Goal: Task Accomplishment & Management: Manage account settings

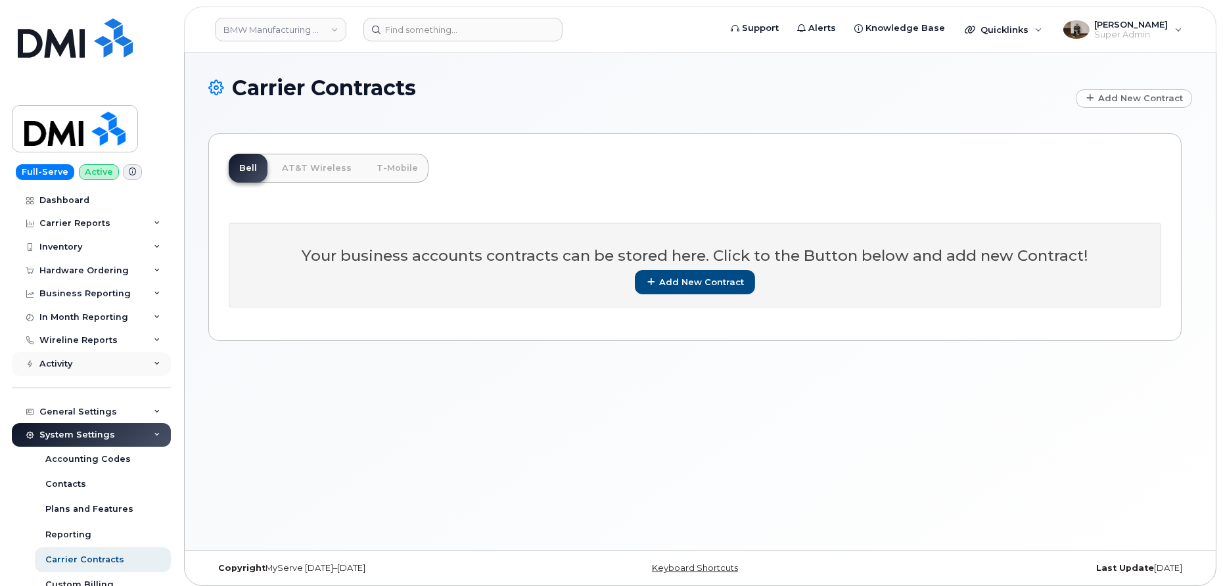
click at [69, 365] on div "Activity" at bounding box center [55, 364] width 33 height 11
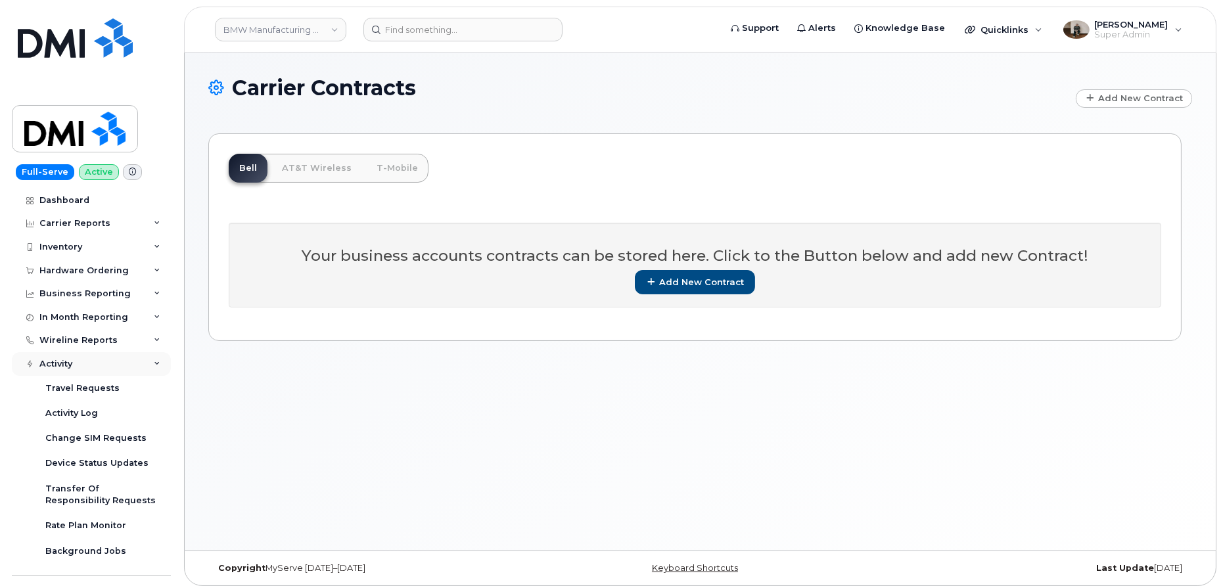
click at [60, 359] on div "Activity" at bounding box center [55, 364] width 33 height 11
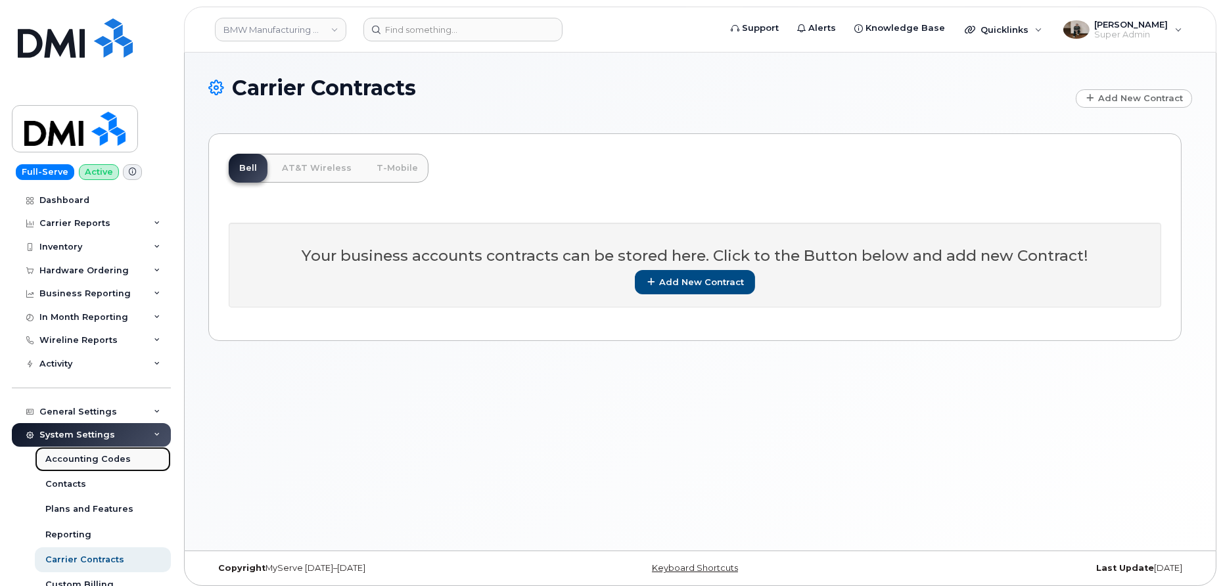
click at [72, 462] on div "Accounting Codes" at bounding box center [87, 459] width 85 height 12
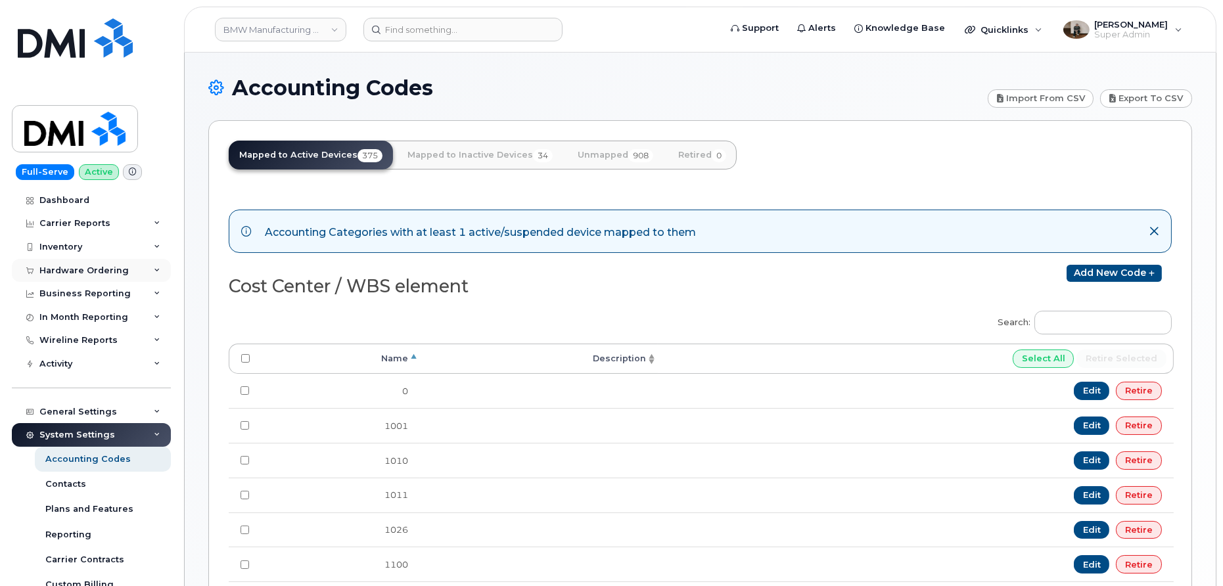
click at [77, 272] on div "Hardware Ordering" at bounding box center [83, 270] width 89 height 11
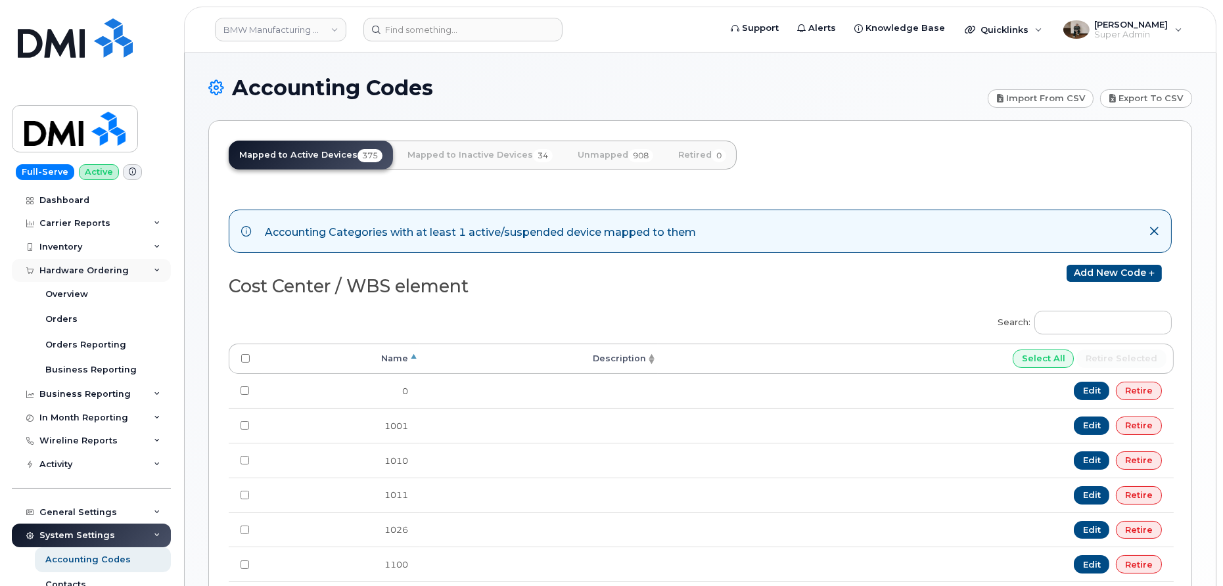
click at [77, 272] on div "Hardware Ordering" at bounding box center [83, 270] width 89 height 11
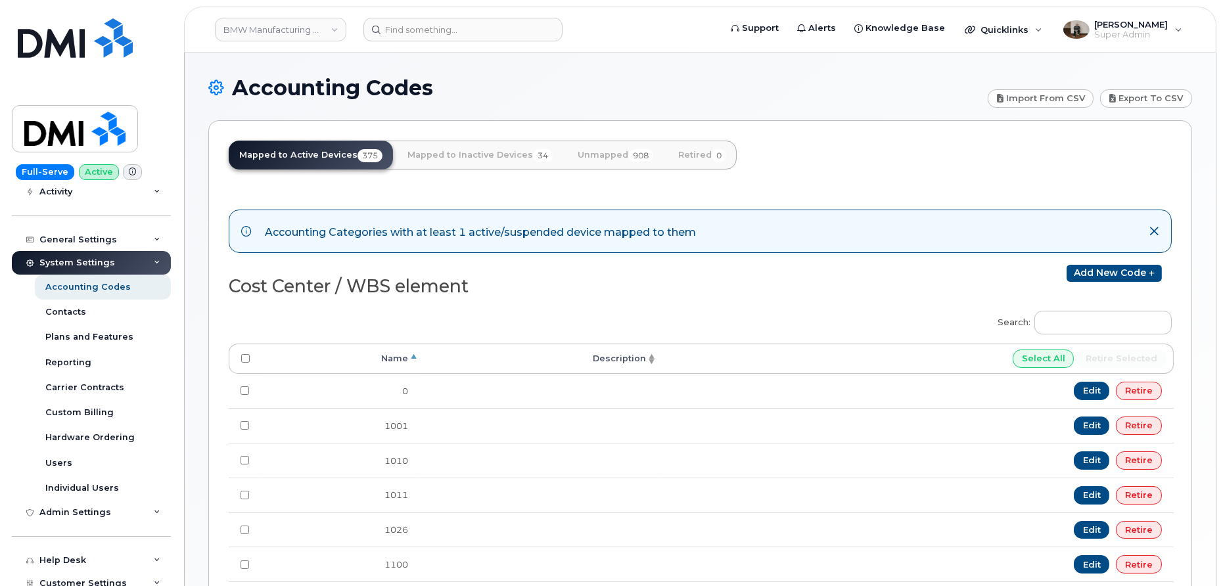
scroll to position [173, 0]
click at [68, 436] on div "Hardware Ordering" at bounding box center [89, 436] width 89 height 12
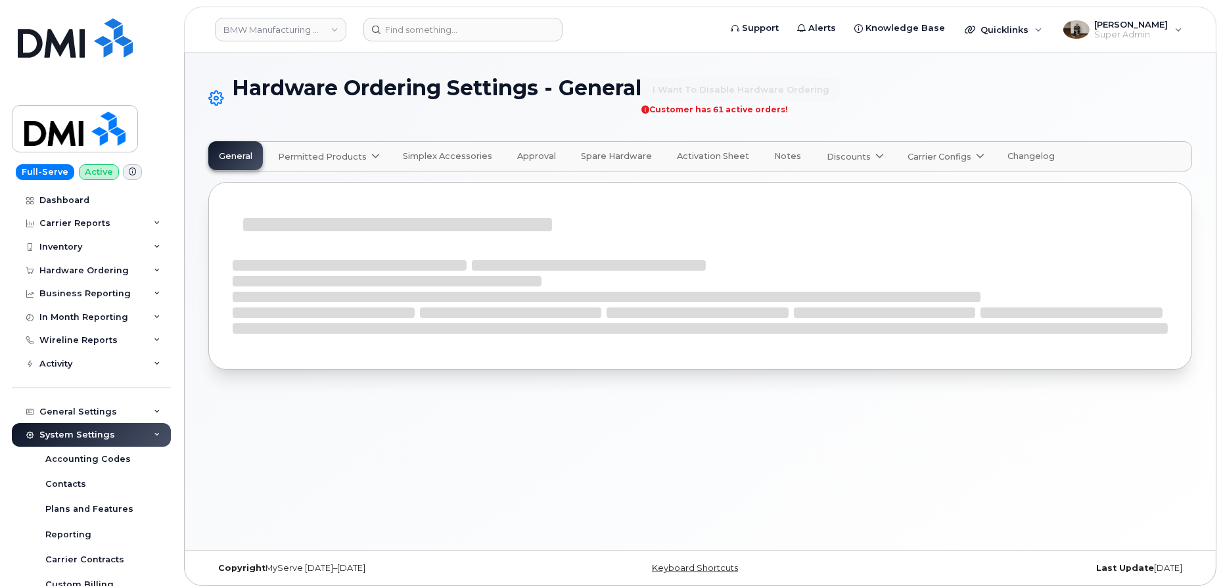
click at [524, 151] on span "Approval" at bounding box center [536, 156] width 39 height 11
select select "admins"
select select "mandatory"
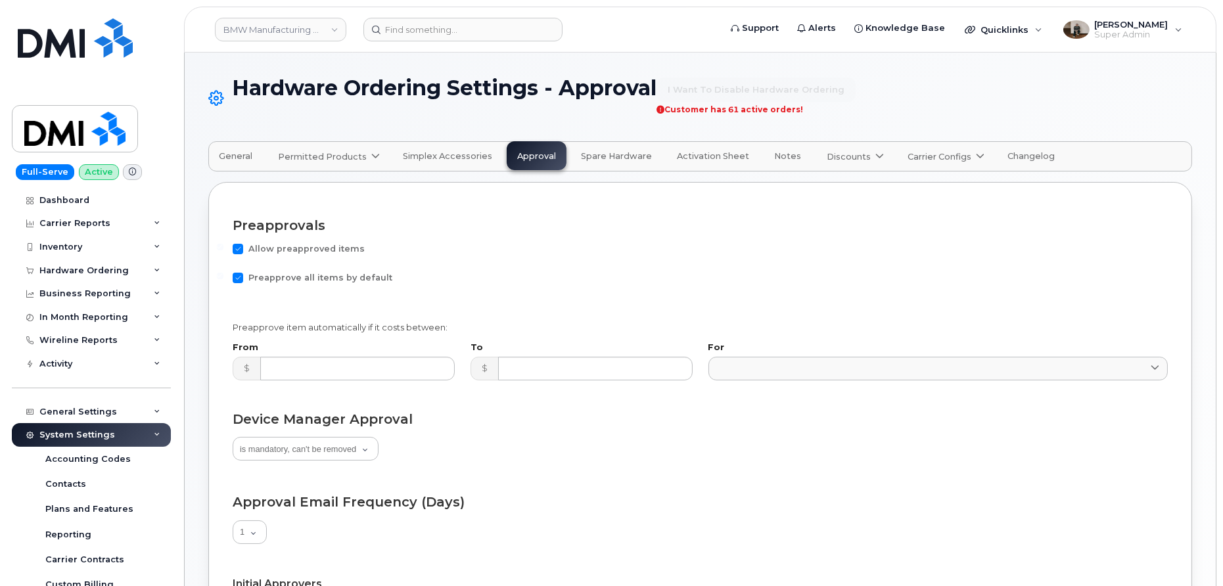
click at [369, 158] on span at bounding box center [375, 156] width 12 height 12
click at [1010, 160] on span "Changelog" at bounding box center [1030, 156] width 47 height 11
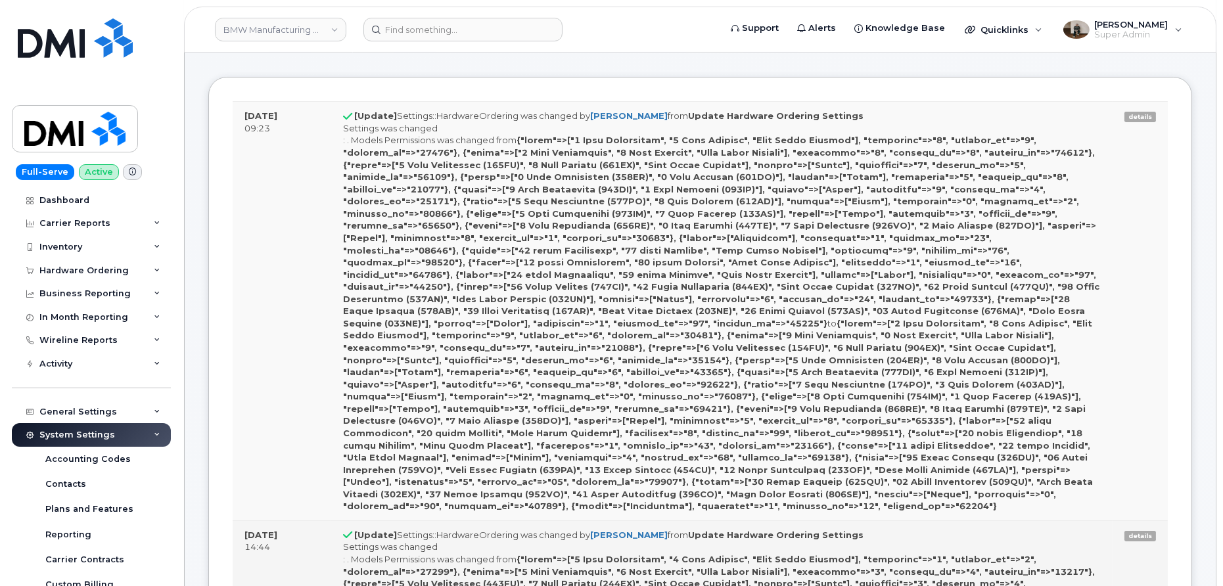
scroll to position [88, 0]
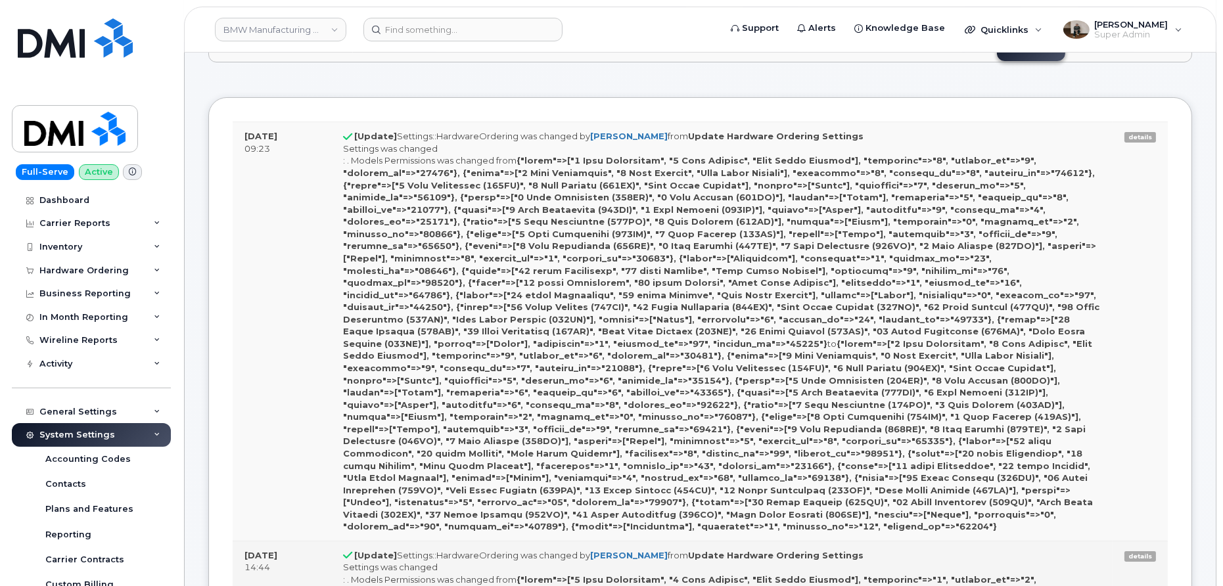
click at [1133, 551] on link "details" at bounding box center [1140, 556] width 32 height 11
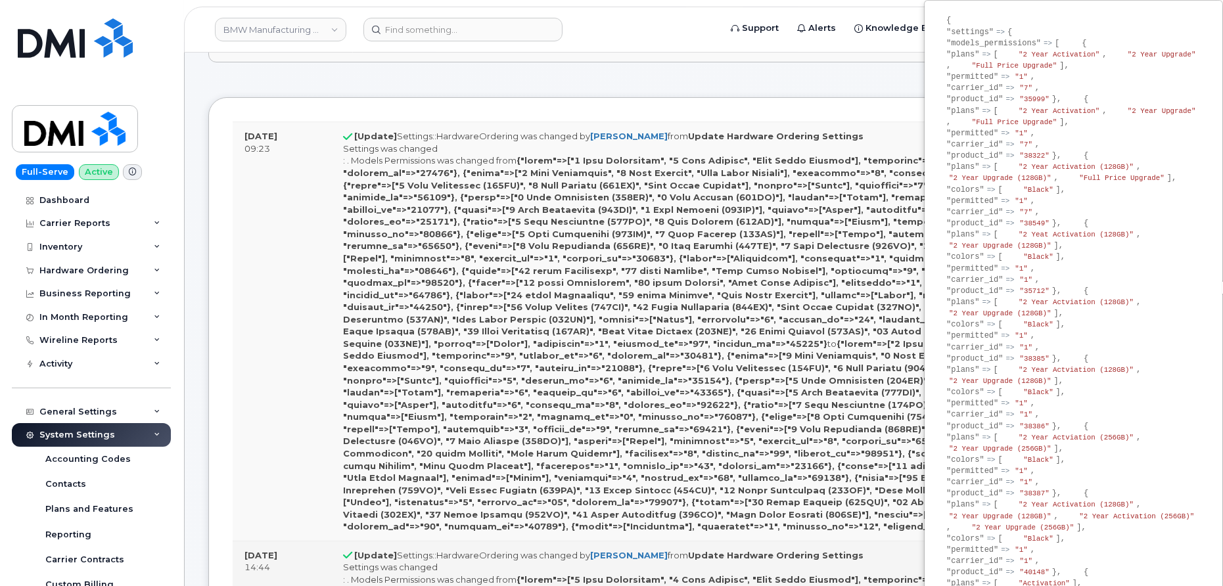
click at [1133, 551] on link "details" at bounding box center [1140, 556] width 32 height 11
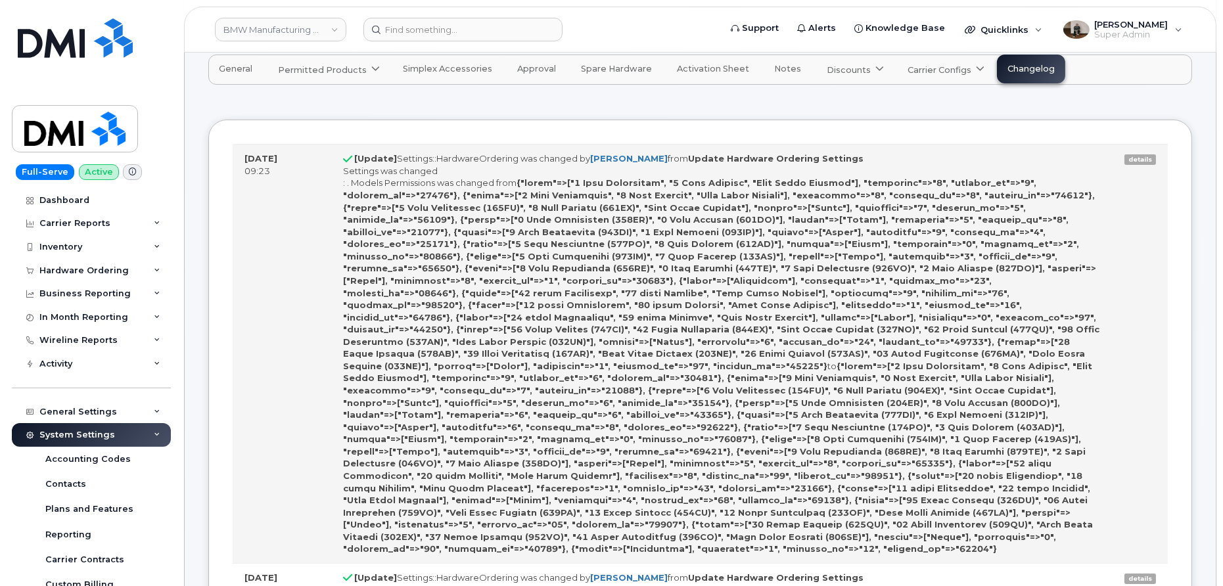
scroll to position [62, 0]
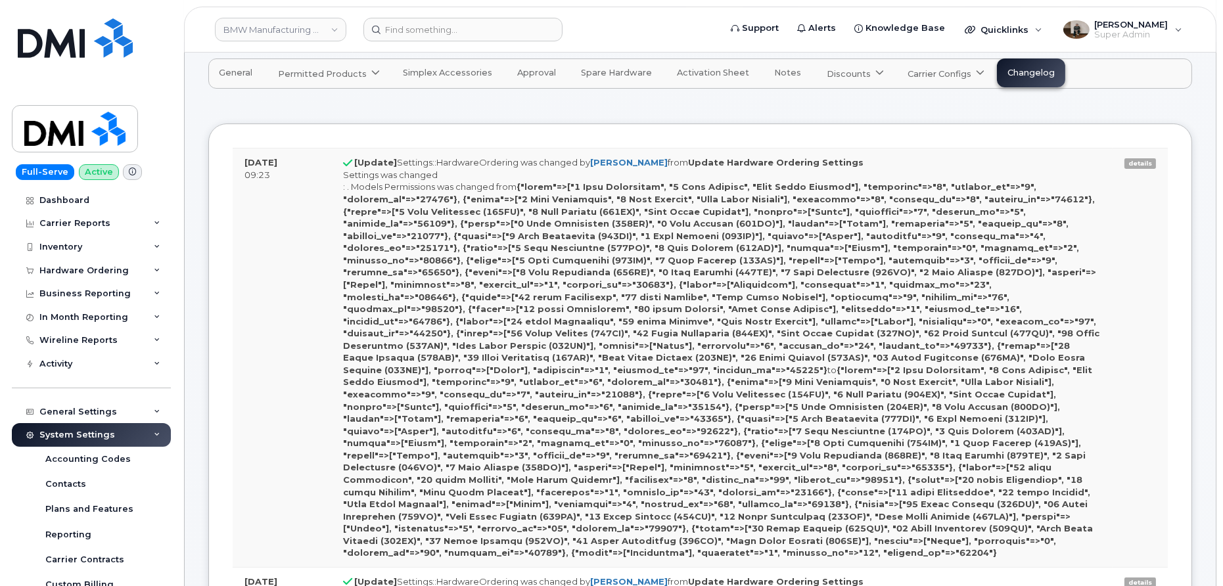
click at [528, 77] on span "Approval" at bounding box center [536, 73] width 39 height 11
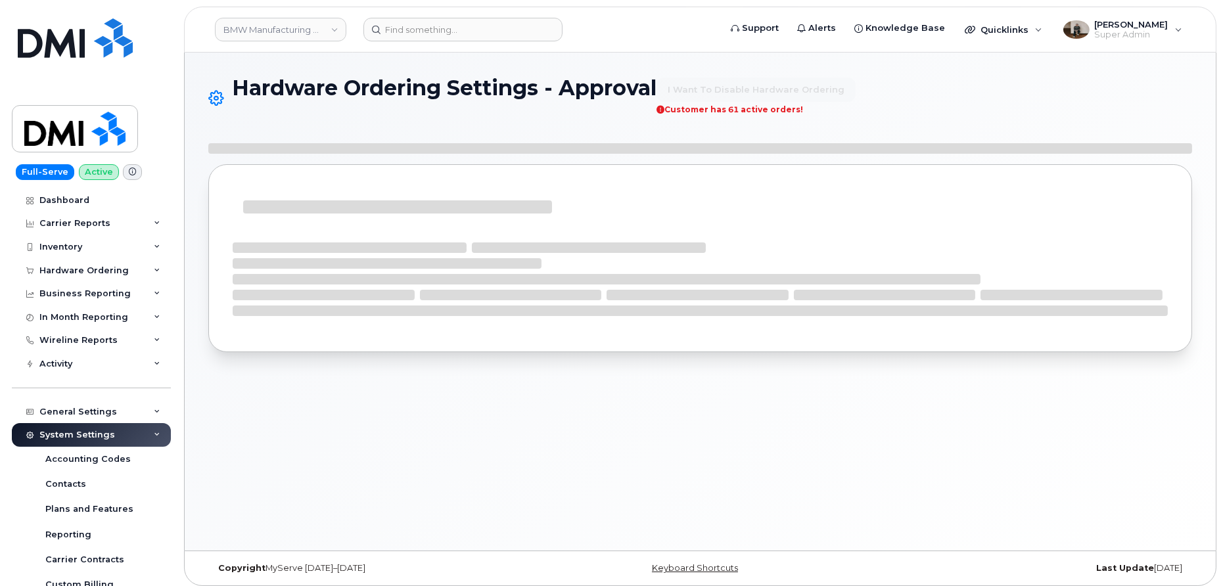
select select "mandatory"
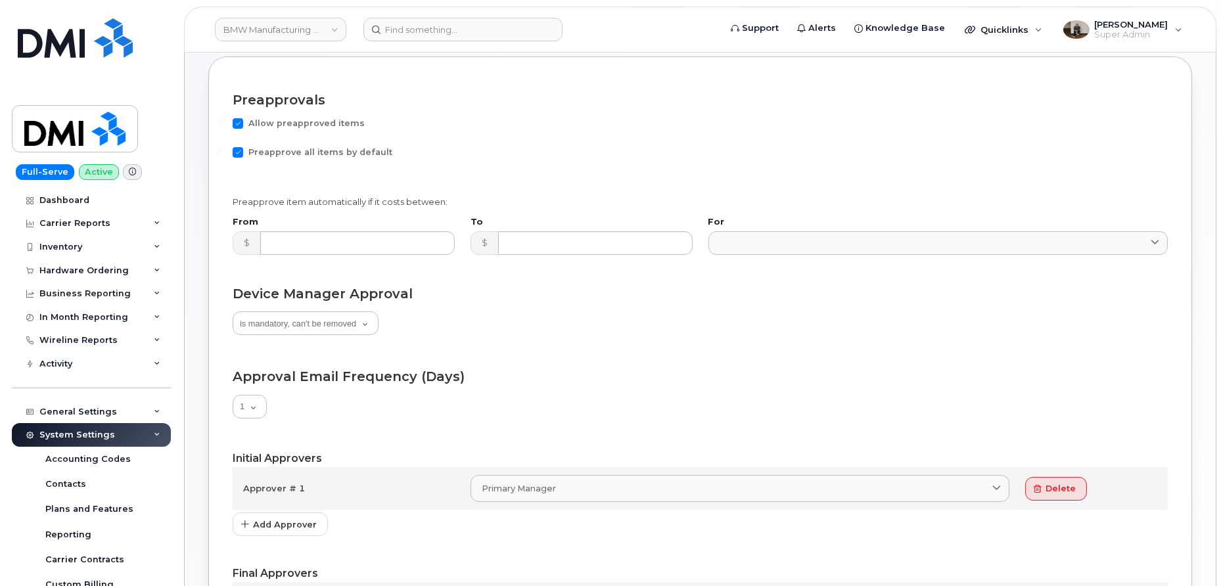
scroll to position [352, 0]
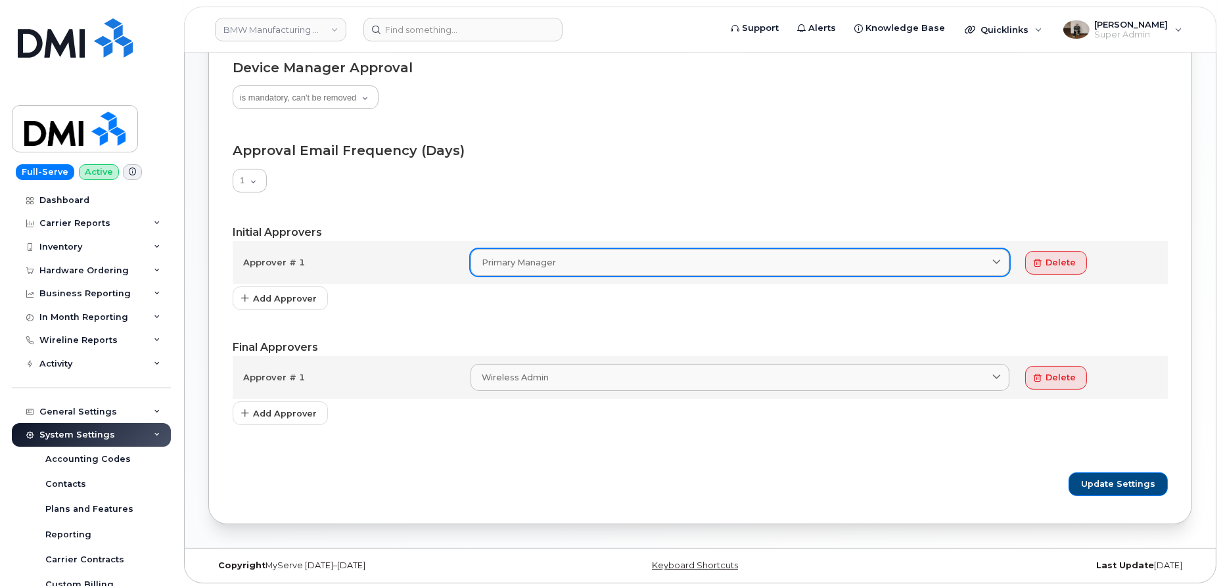
click at [616, 263] on div "Primary Manager" at bounding box center [740, 262] width 516 height 12
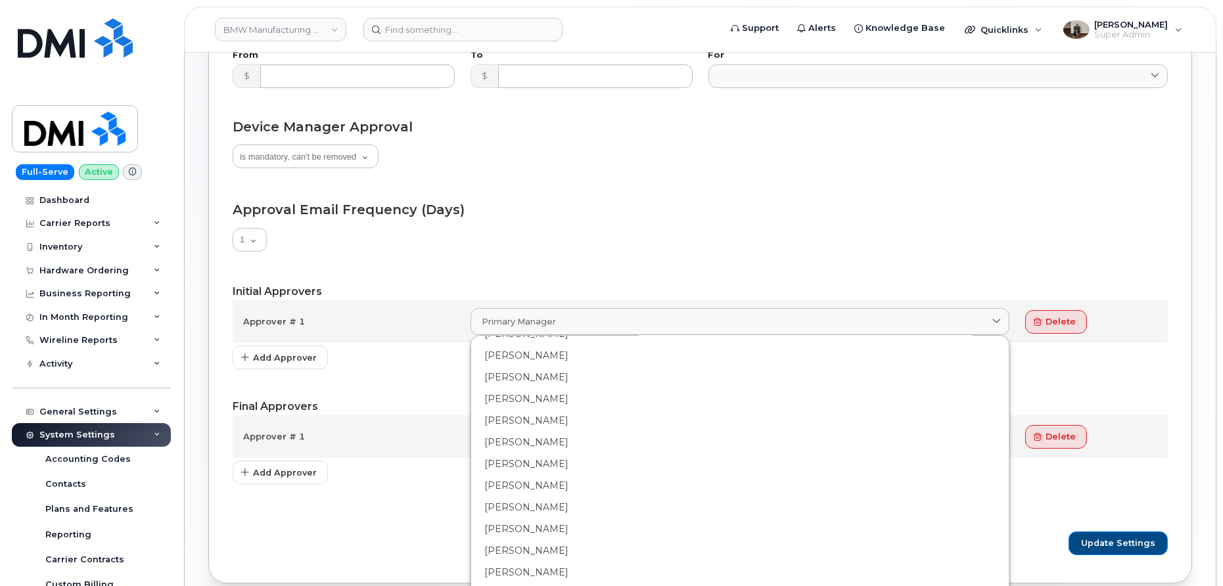
scroll to position [0, 0]
click at [397, 380] on form "Preapprovals Allow preapproved items Preapprove all items by default Preapprove…" at bounding box center [700, 236] width 935 height 645
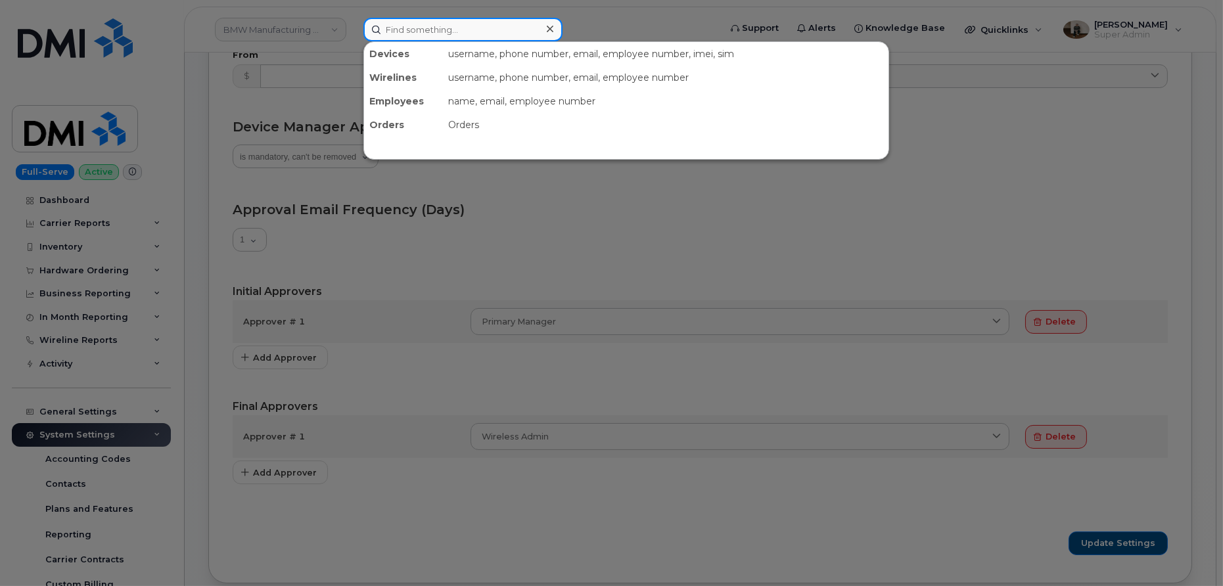
click at [455, 29] on input at bounding box center [462, 30] width 199 height 24
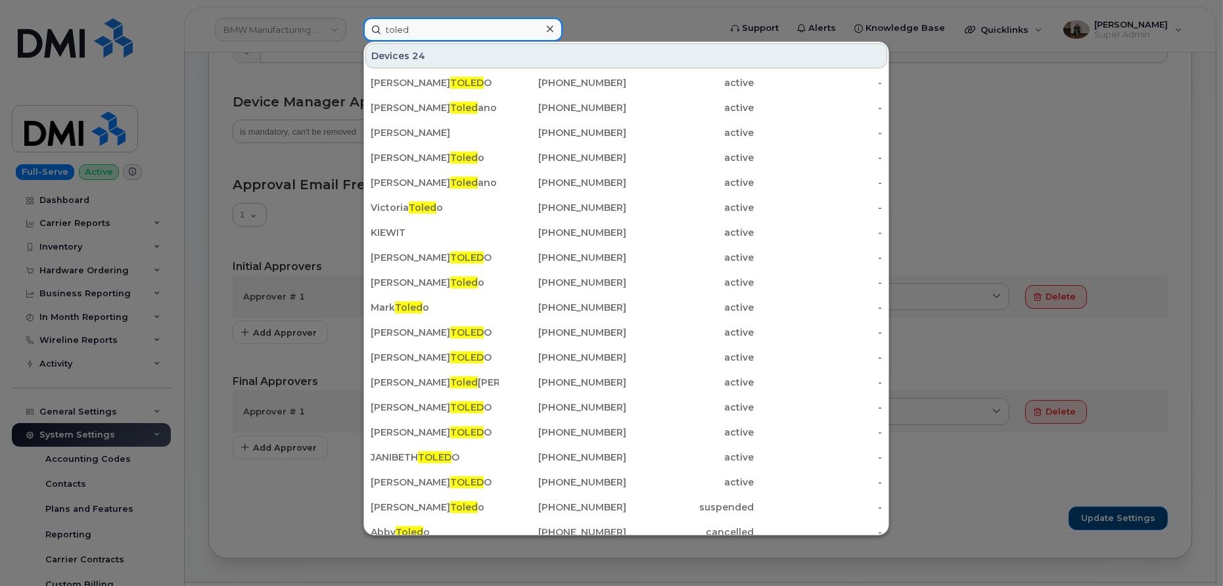
scroll to position [352, 0]
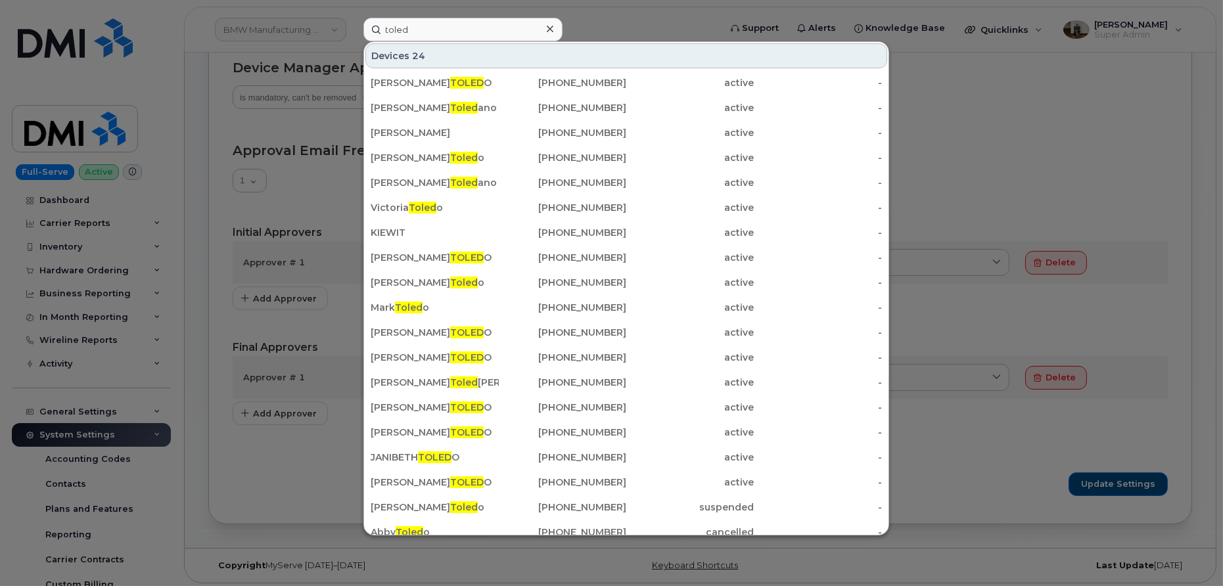
click at [71, 466] on div at bounding box center [611, 293] width 1223 height 586
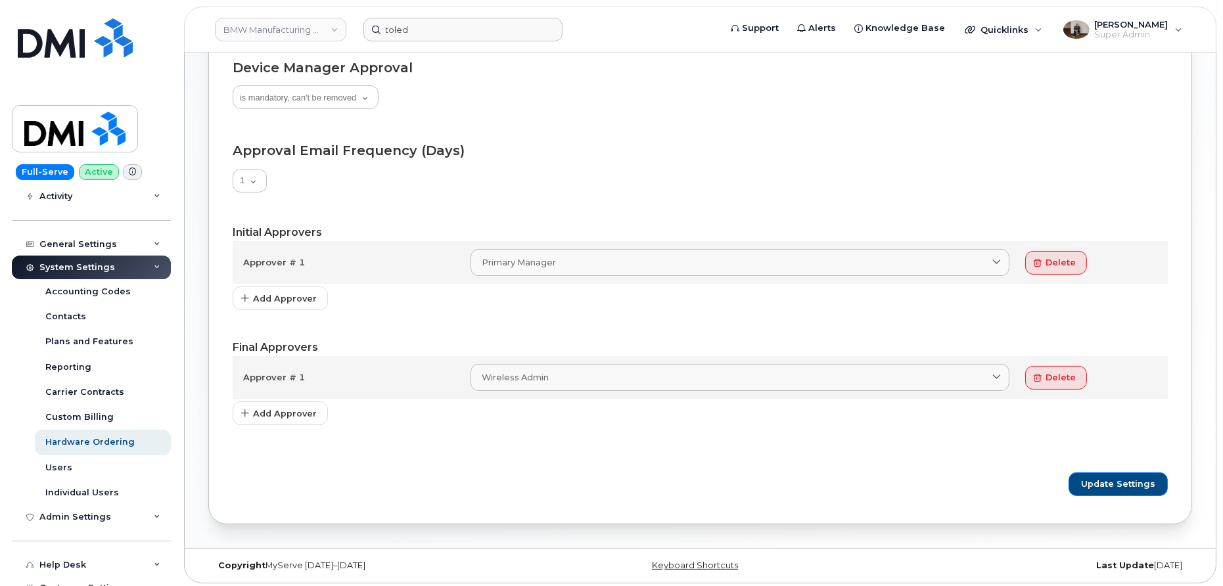
scroll to position [171, 0]
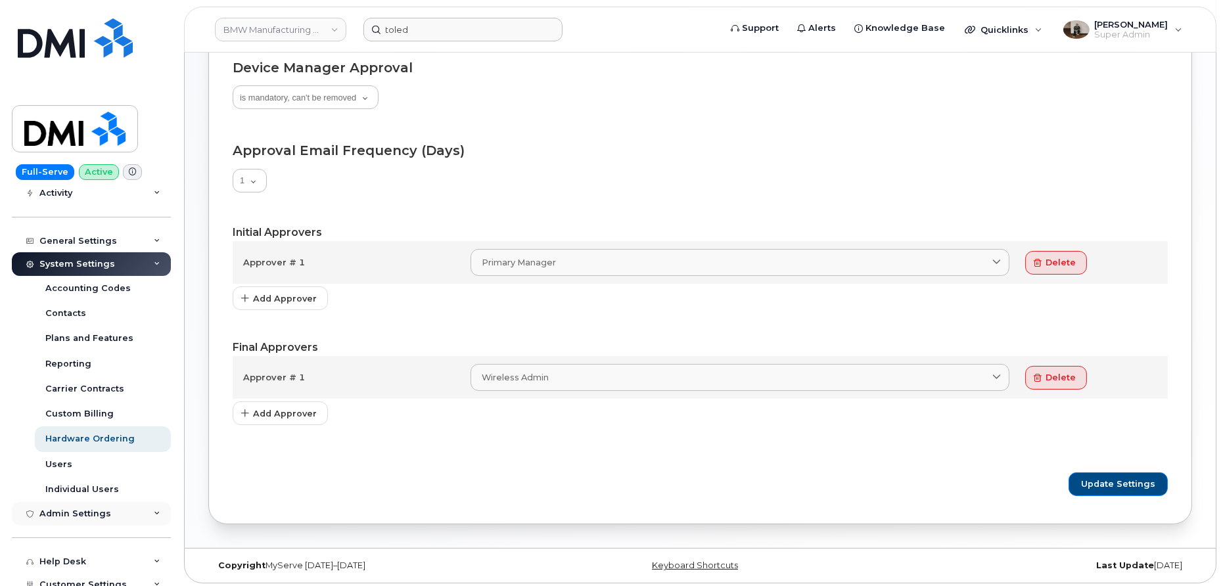
click at [71, 518] on div "Admin Settings" at bounding box center [91, 514] width 159 height 24
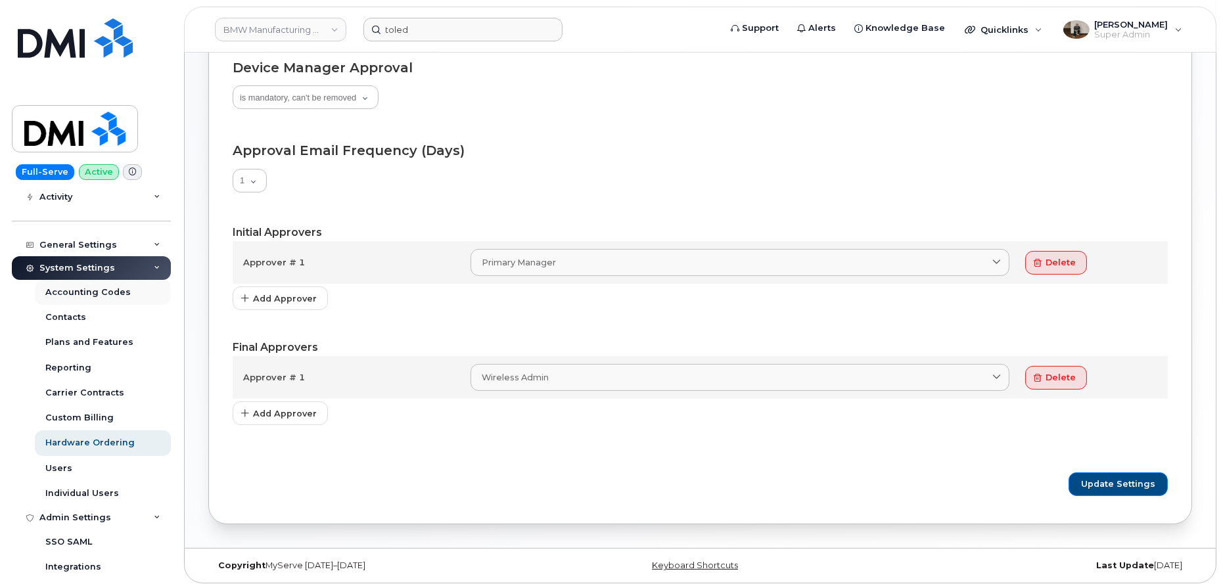
scroll to position [151, 0]
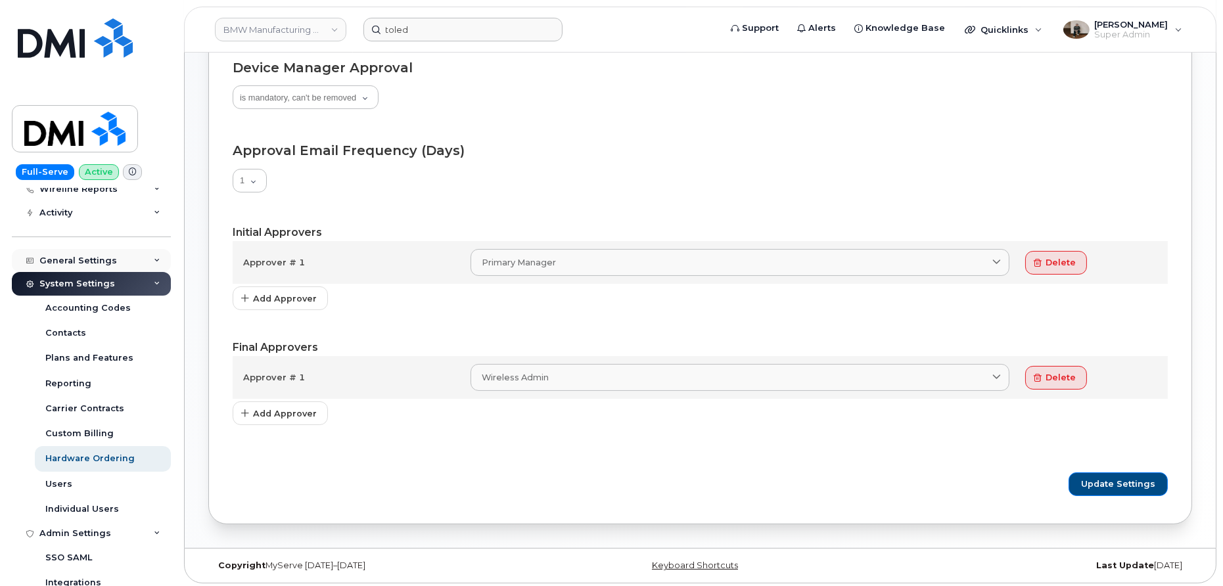
click at [72, 265] on div "General Settings" at bounding box center [91, 261] width 159 height 24
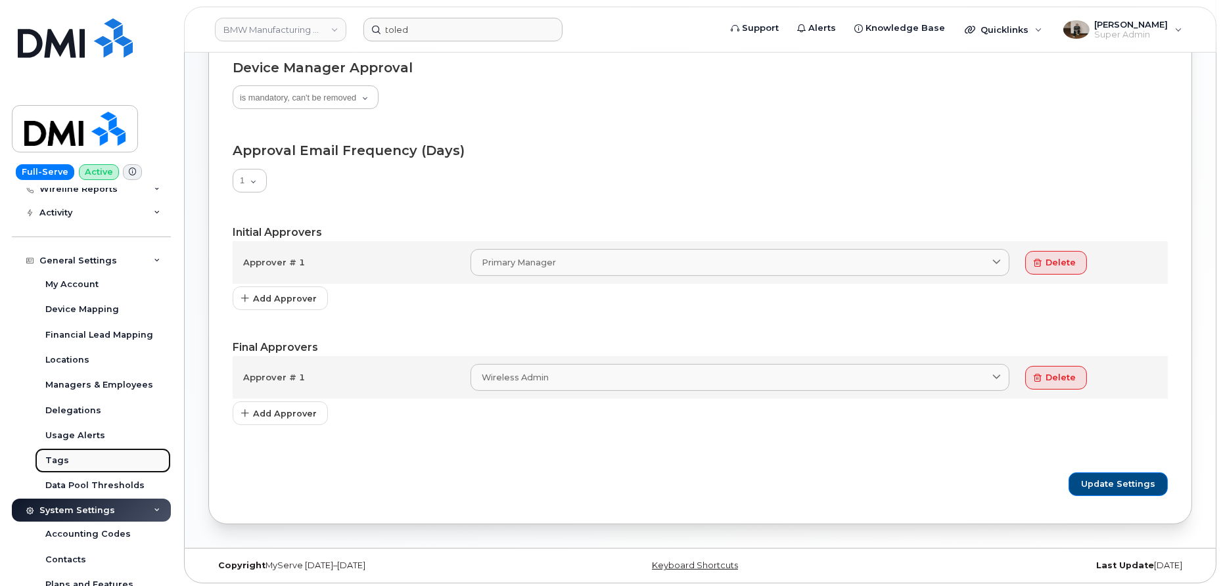
click at [48, 467] on link "Tags" at bounding box center [103, 460] width 136 height 25
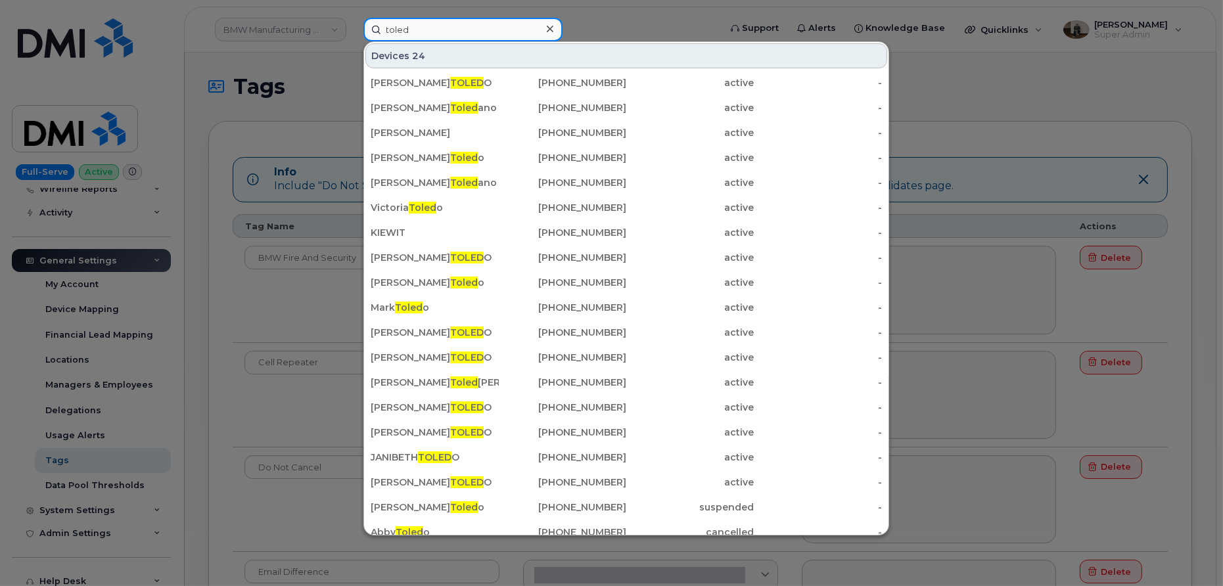
click at [435, 24] on input "toled" at bounding box center [462, 30] width 199 height 24
click at [434, 27] on input "toled" at bounding box center [462, 30] width 199 height 24
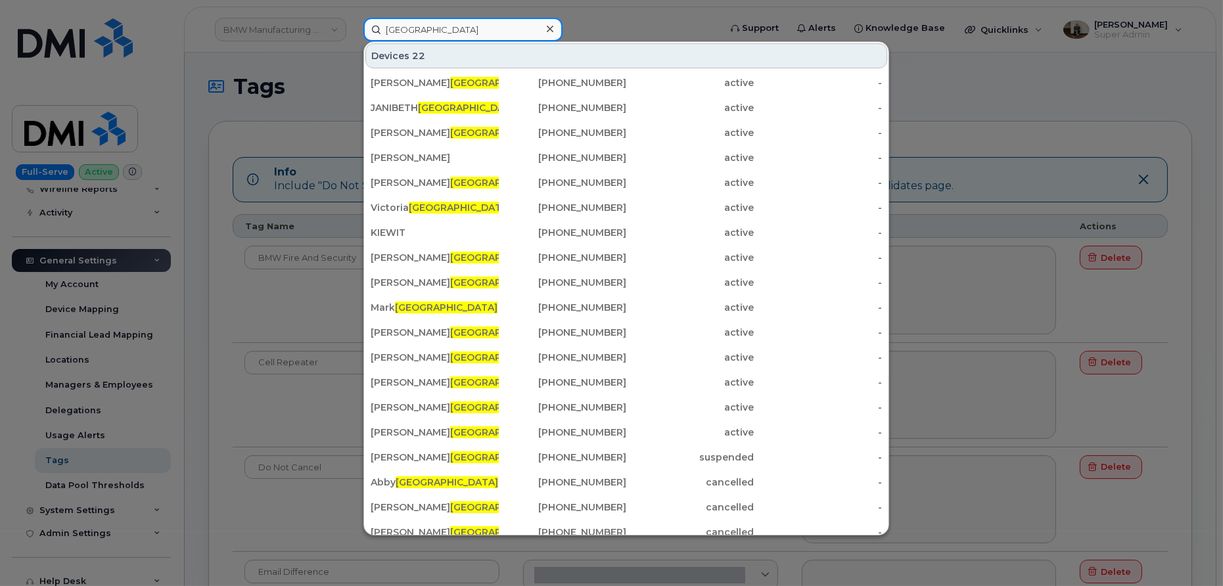
click at [386, 31] on input "toledo" at bounding box center [462, 30] width 199 height 24
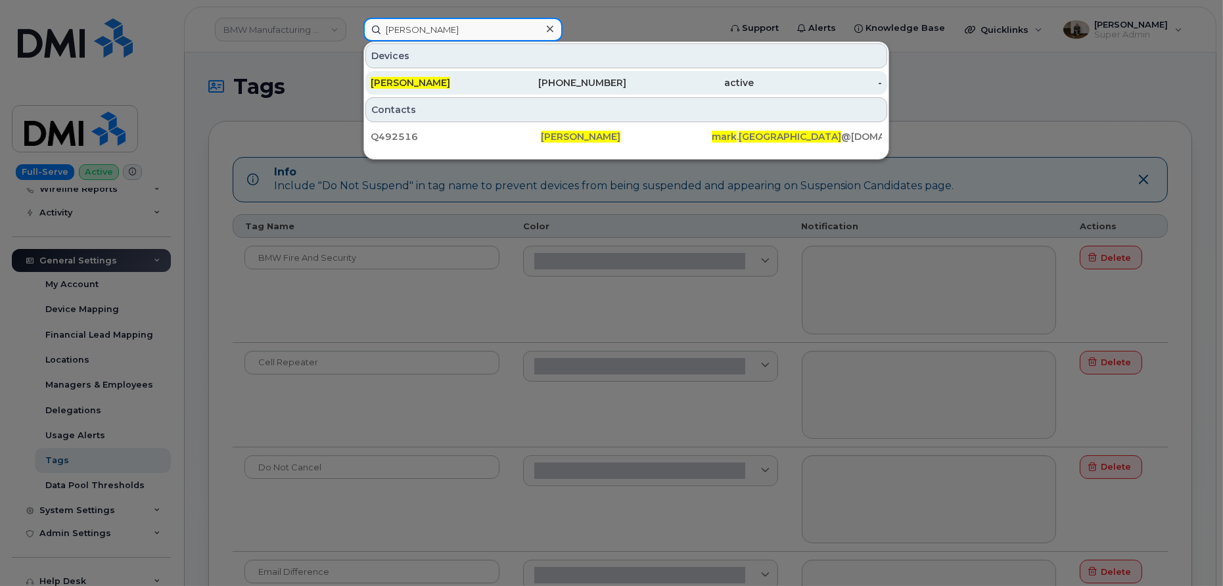
type input "mark toledo"
click at [418, 79] on span "[PERSON_NAME]" at bounding box center [410, 83] width 79 height 12
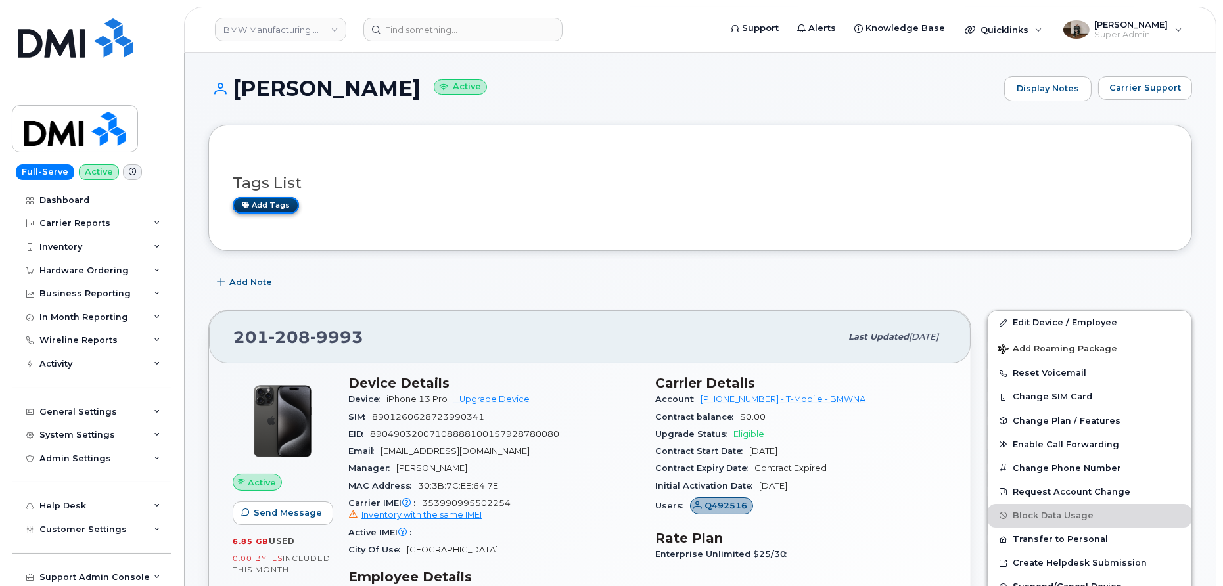
click at [268, 205] on link "Add tags" at bounding box center [266, 205] width 66 height 16
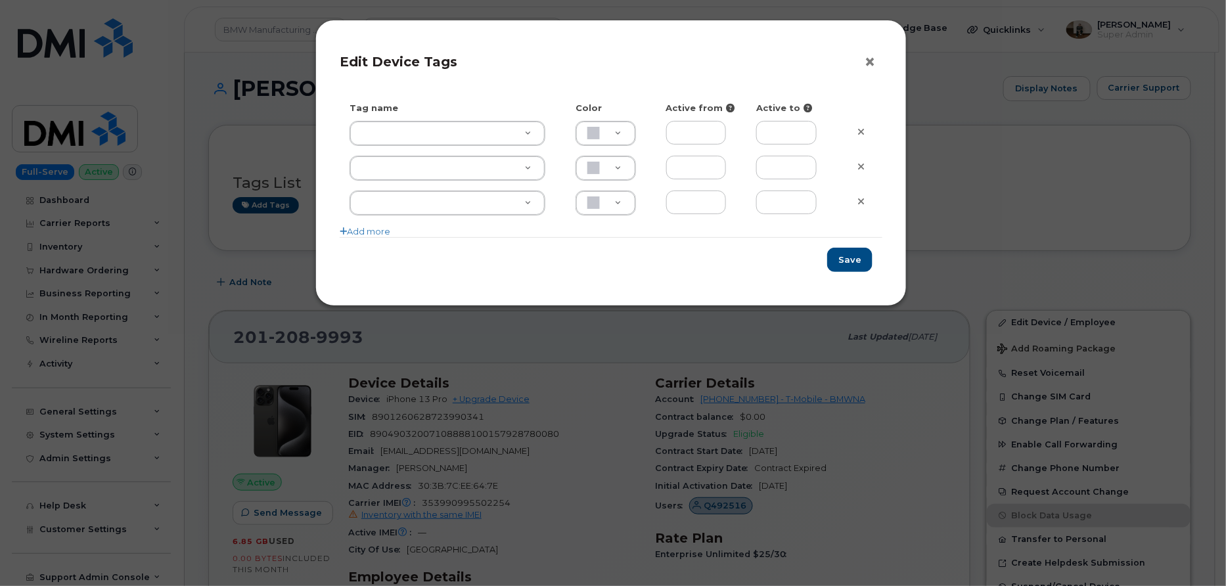
click at [866, 66] on button "×" at bounding box center [873, 63] width 18 height 20
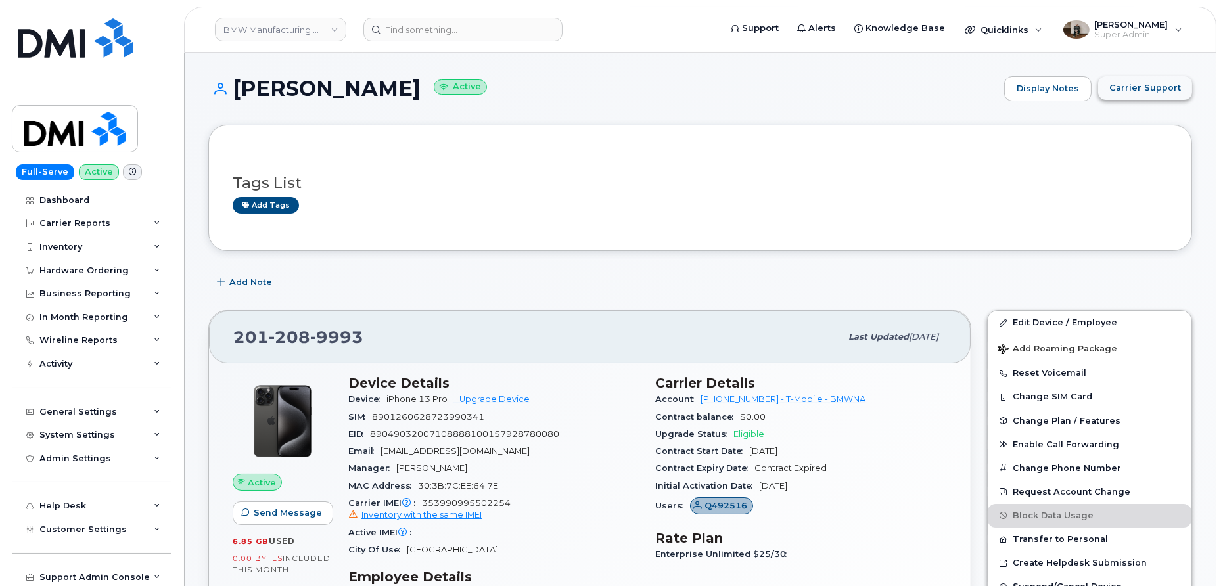
click at [1139, 89] on span "Carrier Support" at bounding box center [1145, 87] width 72 height 12
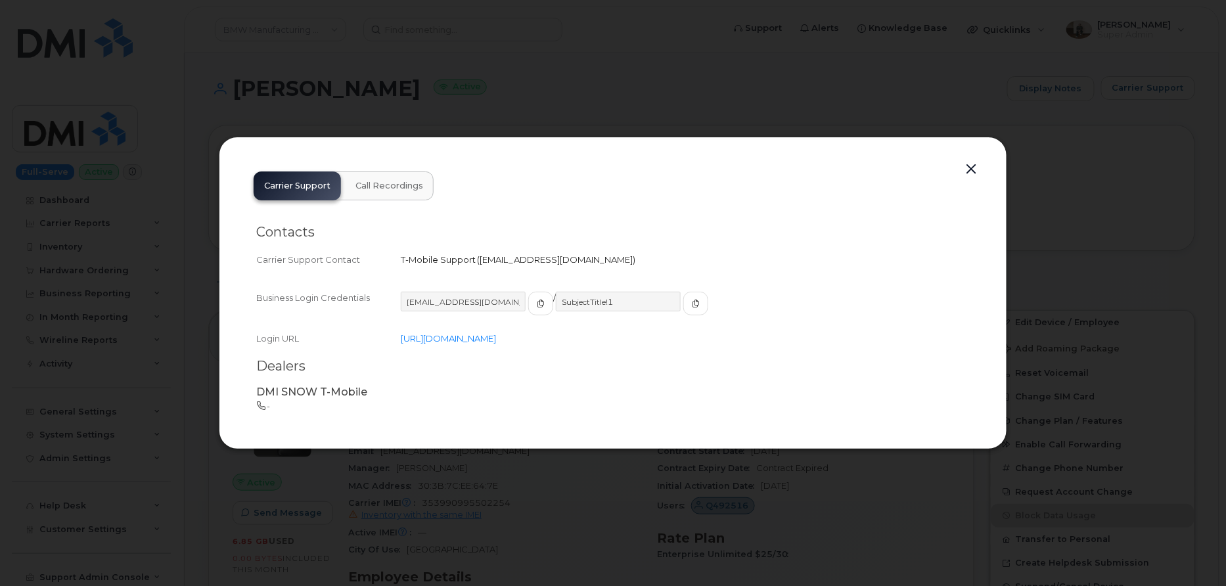
click at [407, 199] on button "Call Recordings" at bounding box center [389, 185] width 89 height 29
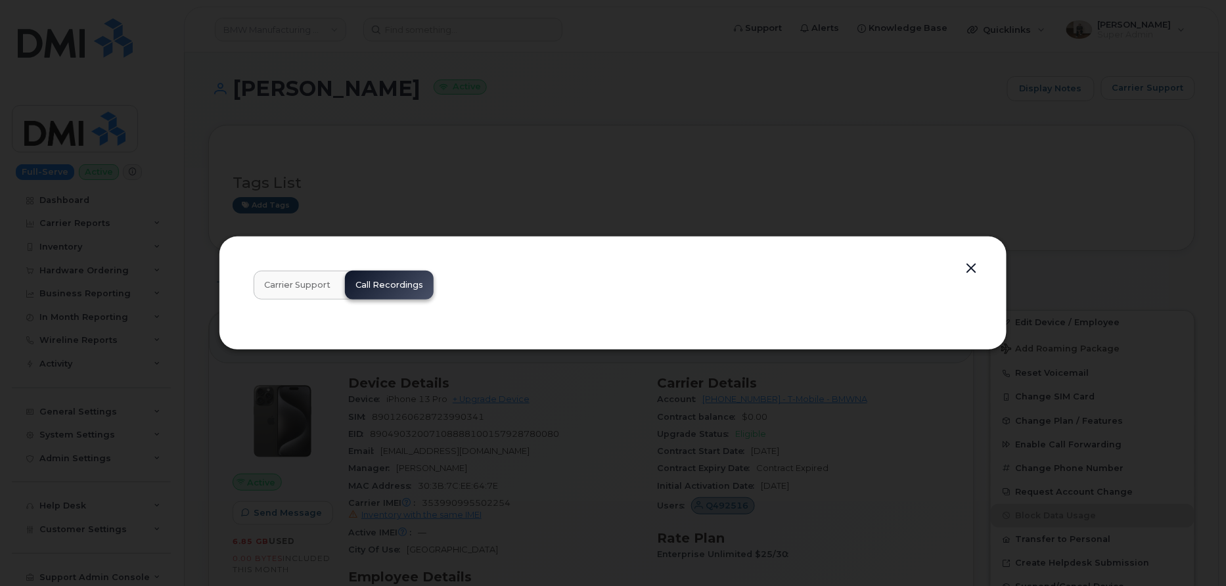
click at [970, 269] on button "button" at bounding box center [972, 269] width 20 height 18
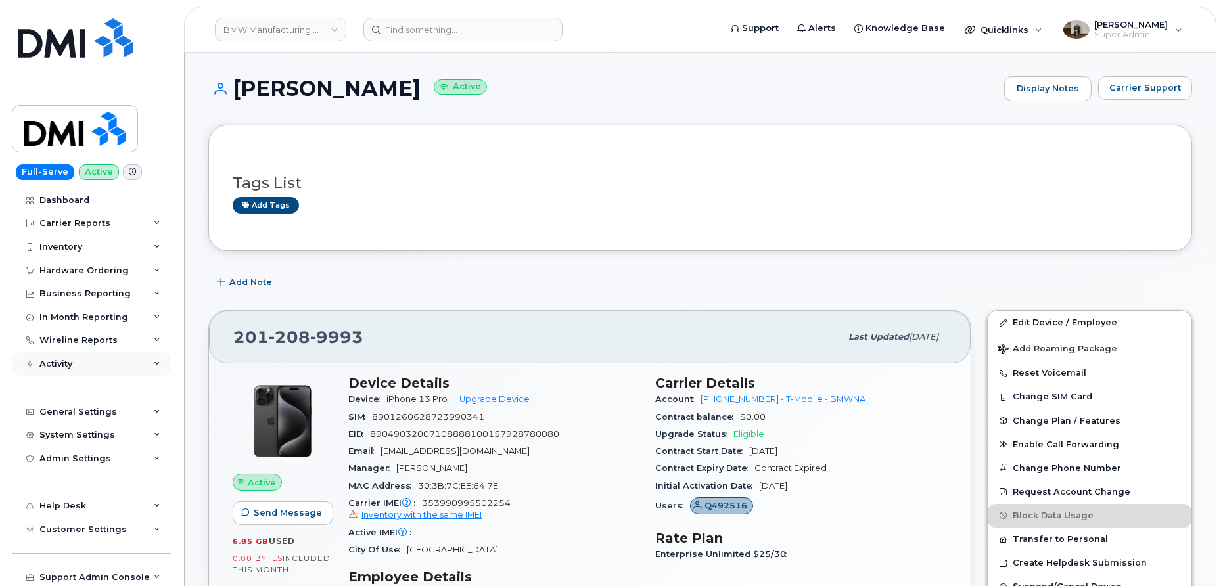
click at [84, 360] on div "Activity" at bounding box center [91, 364] width 159 height 24
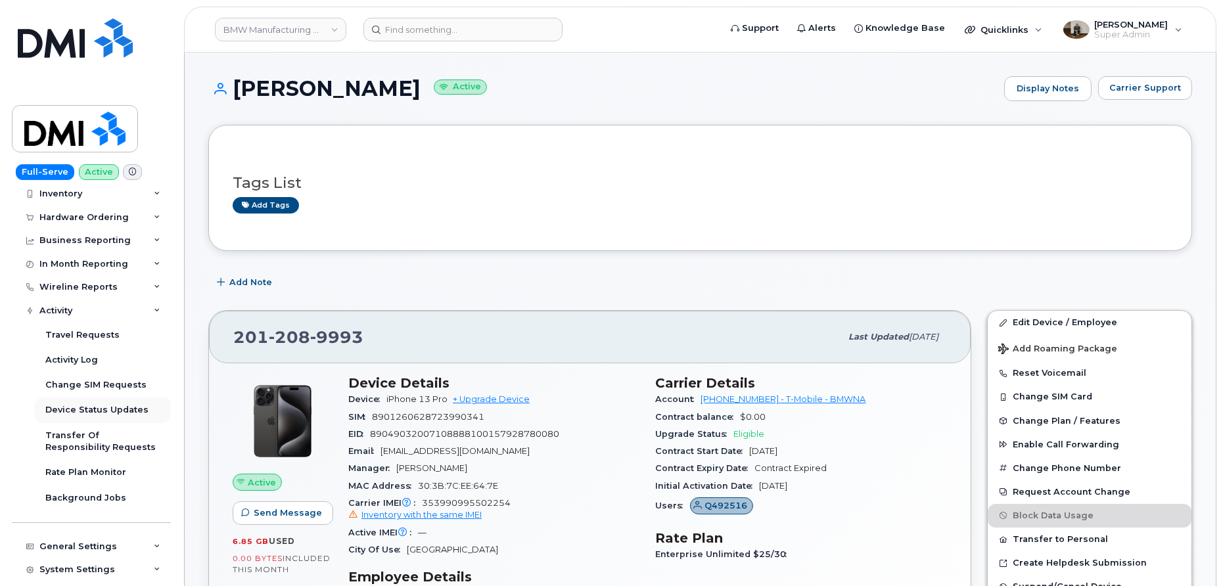
scroll to position [60, 0]
